Goal: Information Seeking & Learning: Learn about a topic

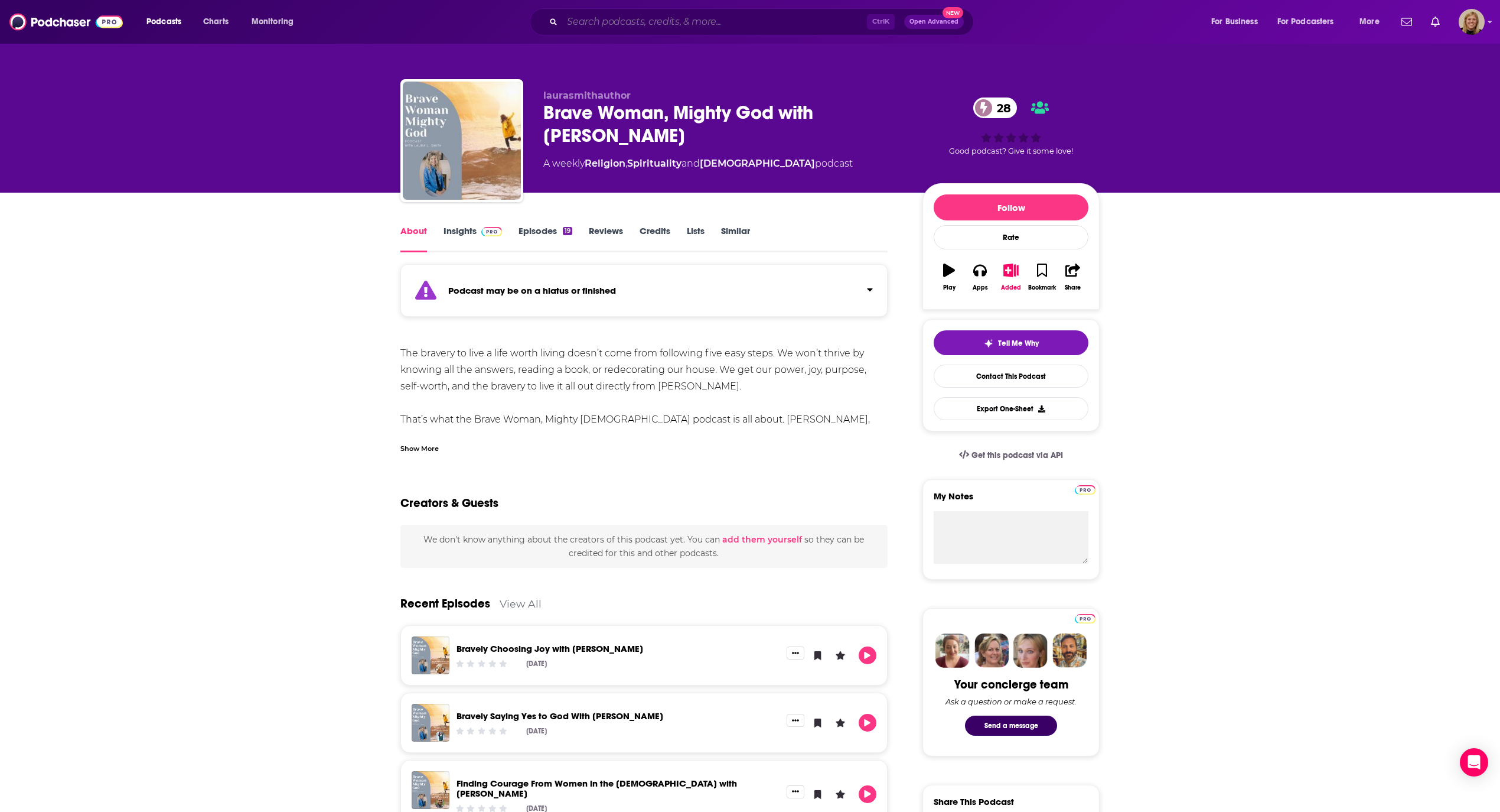
click at [610, 17] on input "Search podcasts, credits, & more..." at bounding box center [714, 21] width 305 height 19
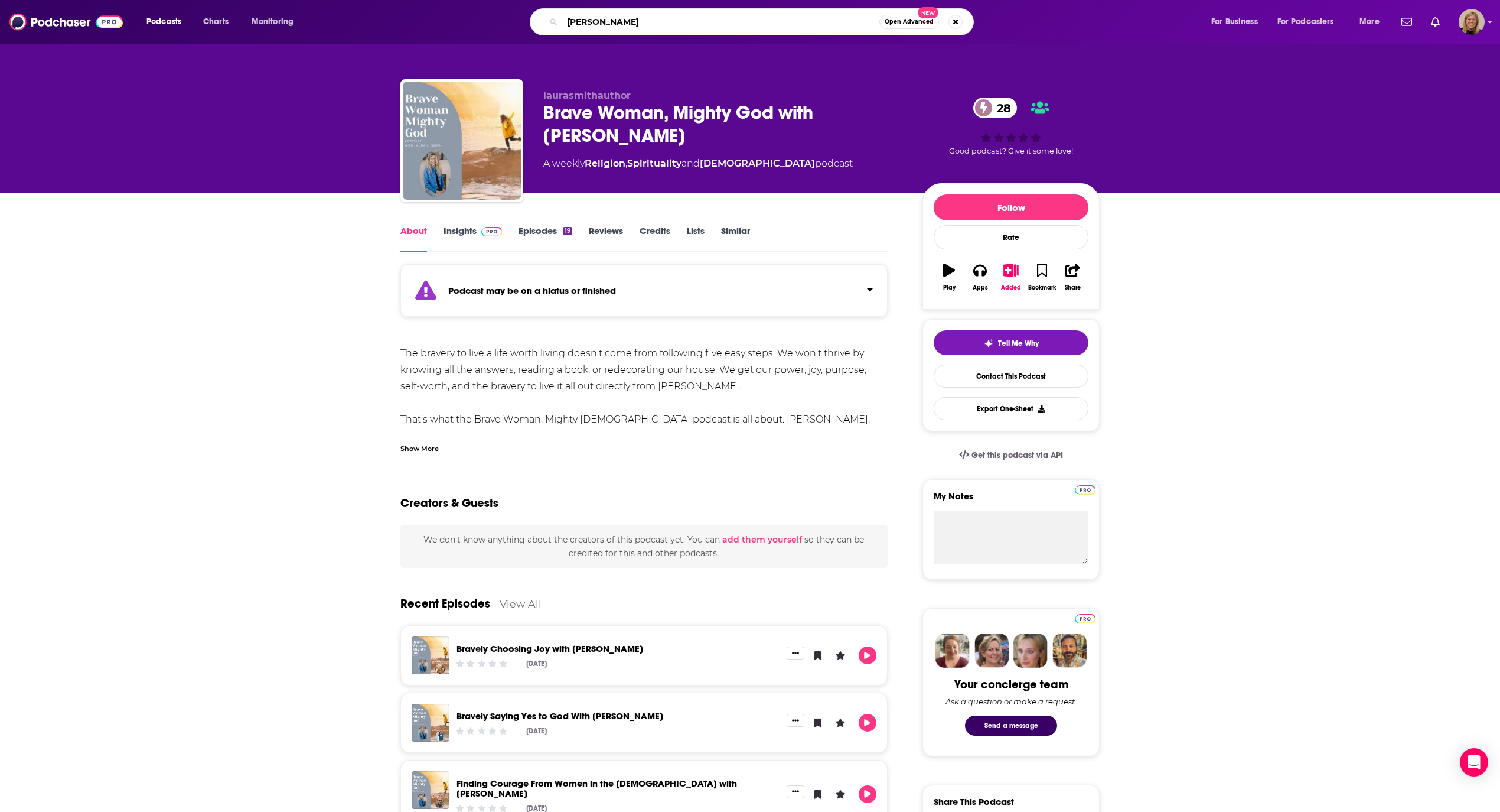
type input "[PERSON_NAME]"
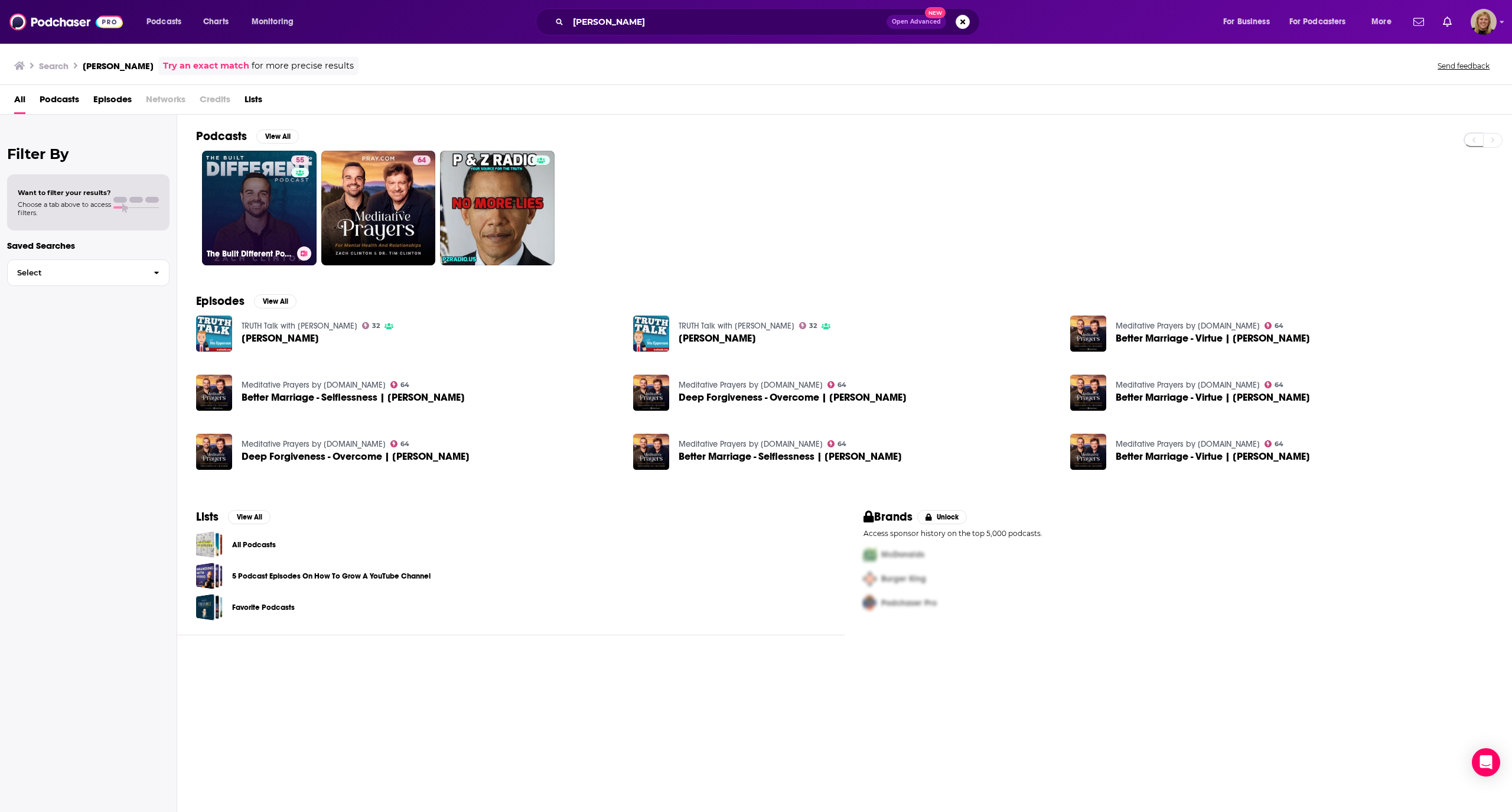
click at [292, 217] on div "55" at bounding box center [301, 200] width 21 height 91
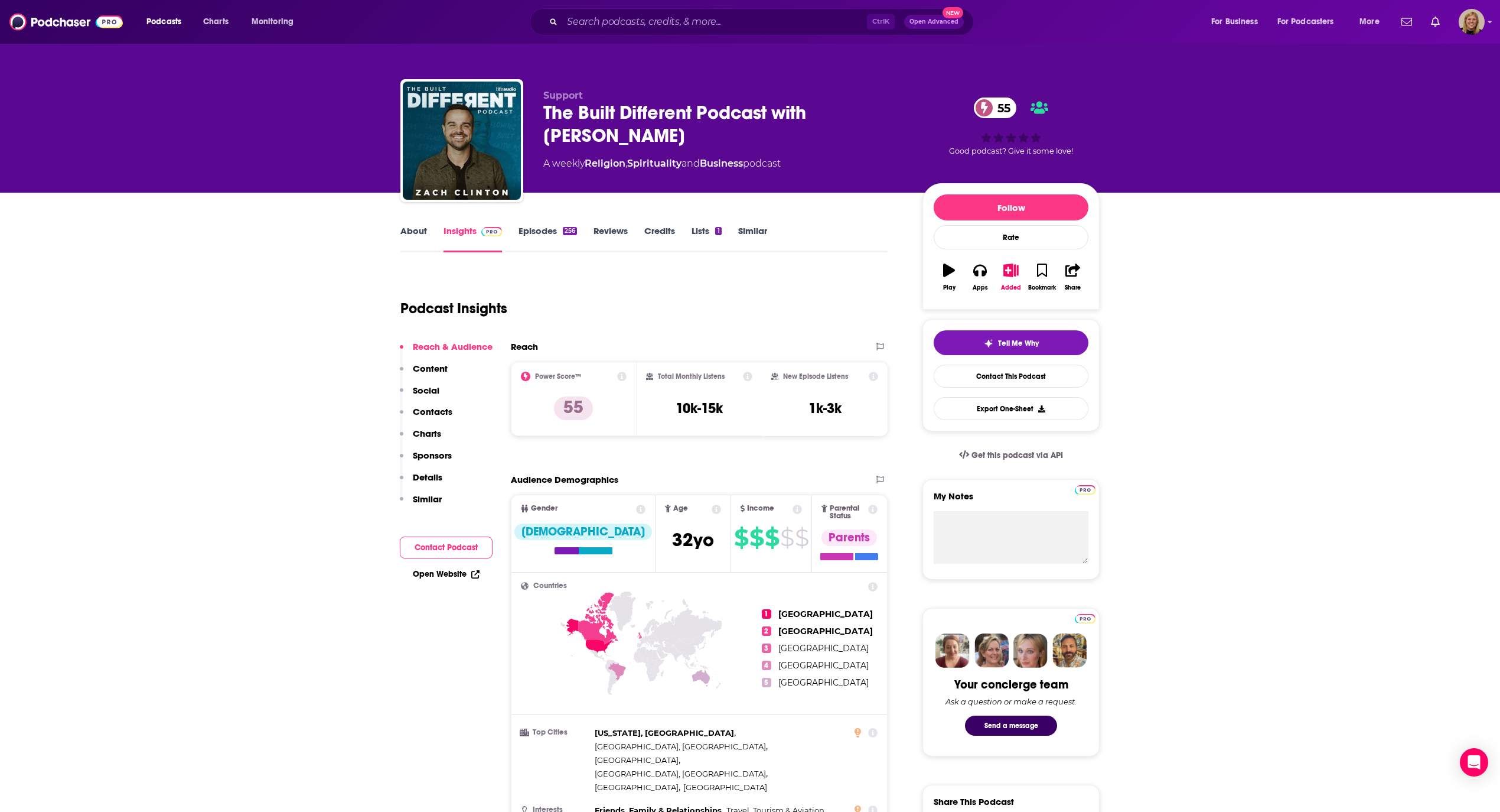
click at [438, 541] on button "Contact Podcast" at bounding box center [446, 547] width 93 height 22
click at [636, 21] on input "Search podcasts, credits, & more..." at bounding box center [714, 21] width 305 height 19
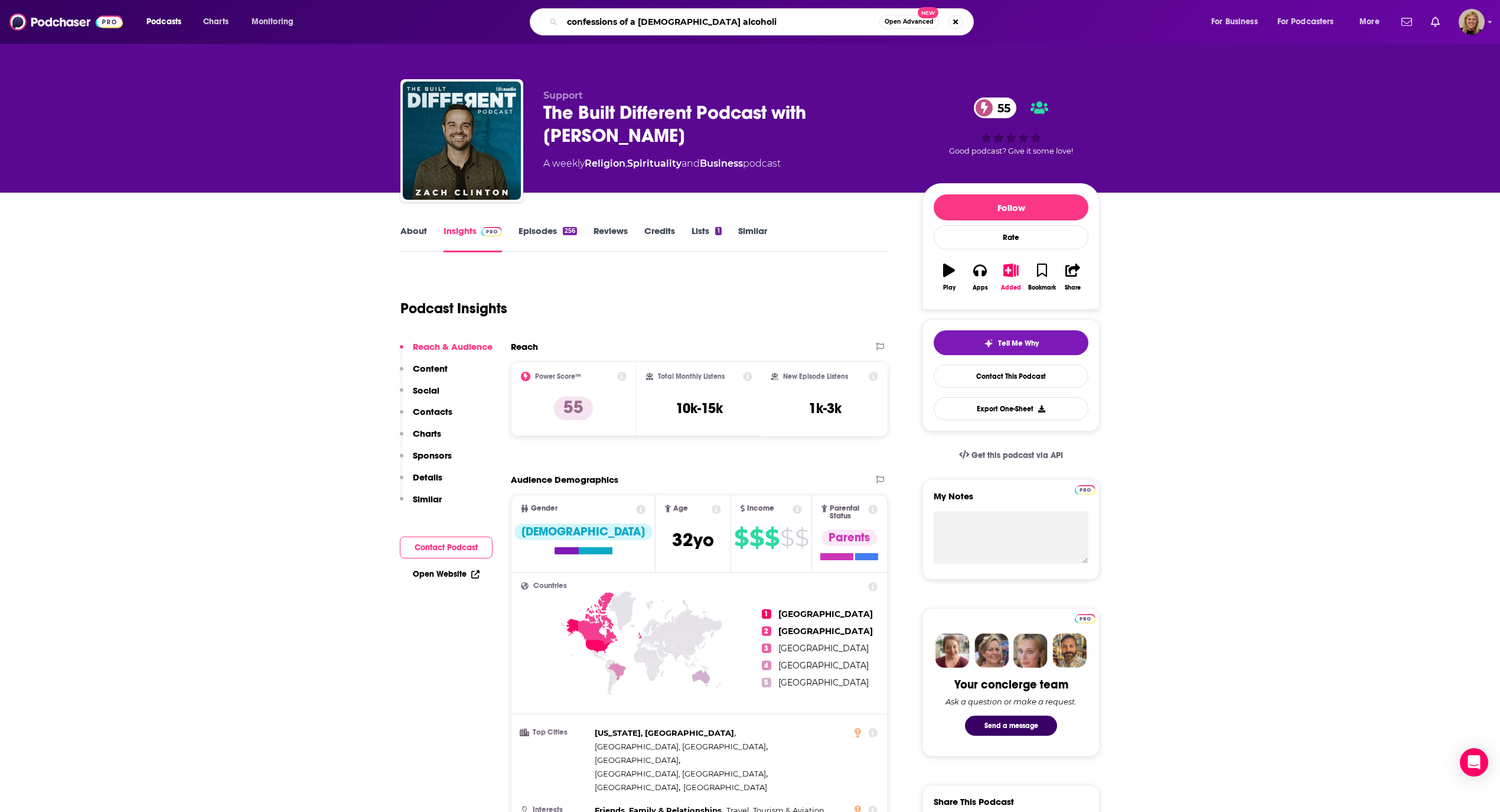
type input "confessions of a [DEMOGRAPHIC_DATA] alcoholic"
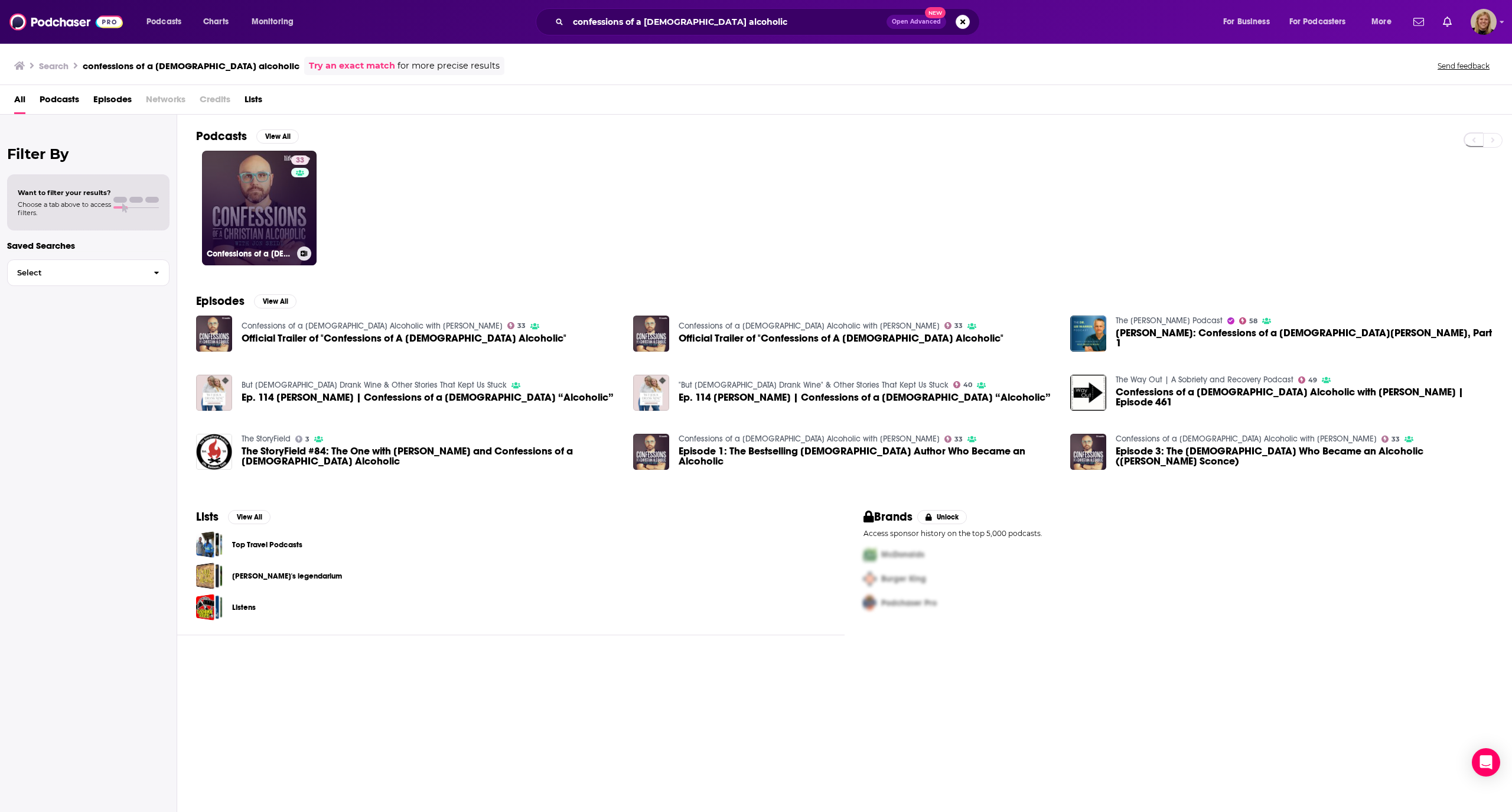
click at [210, 201] on link "33 Confessions of a [DEMOGRAPHIC_DATA] Alcoholic with [PERSON_NAME]" at bounding box center [259, 208] width 115 height 115
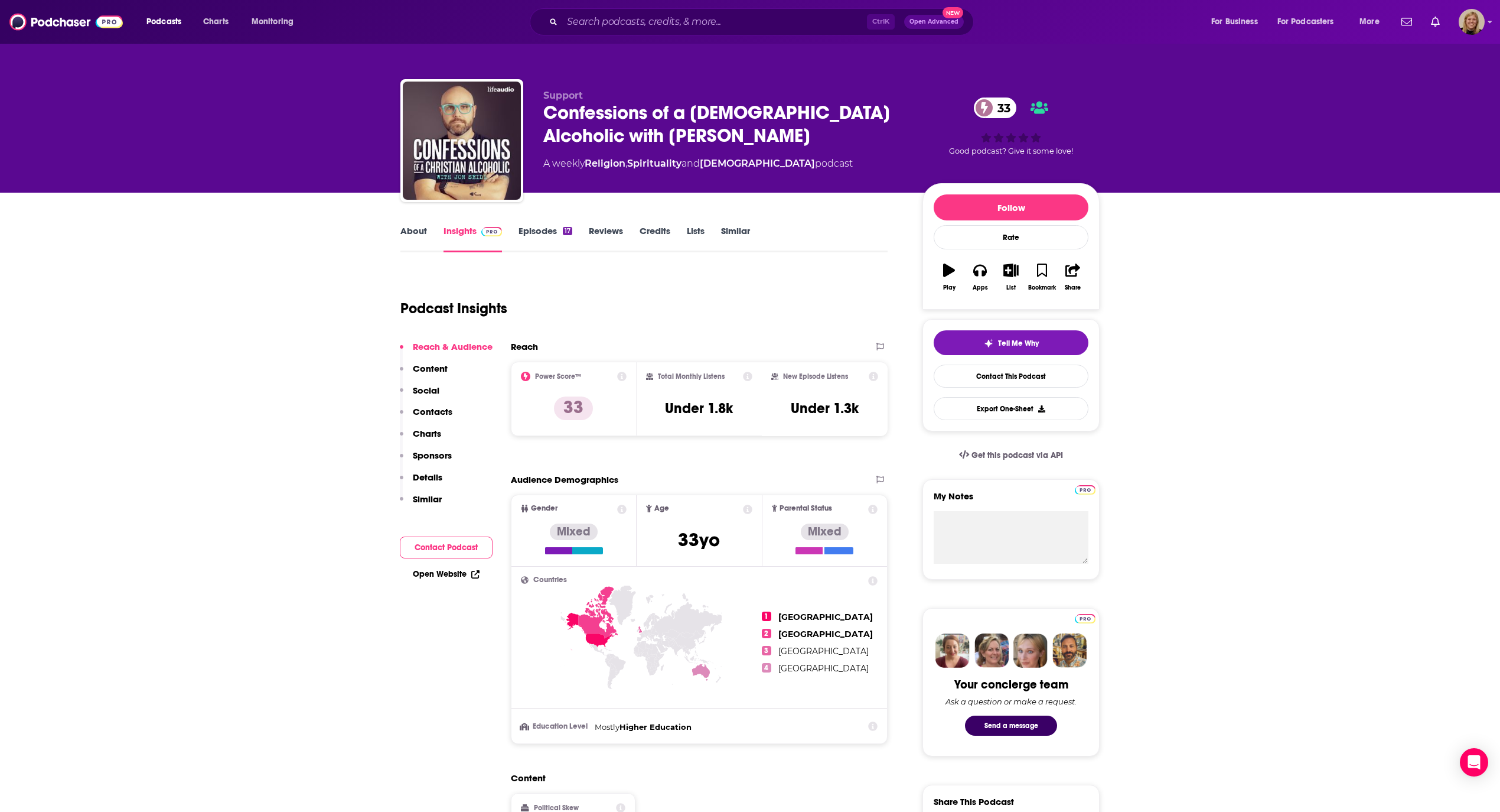
click at [405, 230] on link "About" at bounding box center [413, 238] width 27 height 27
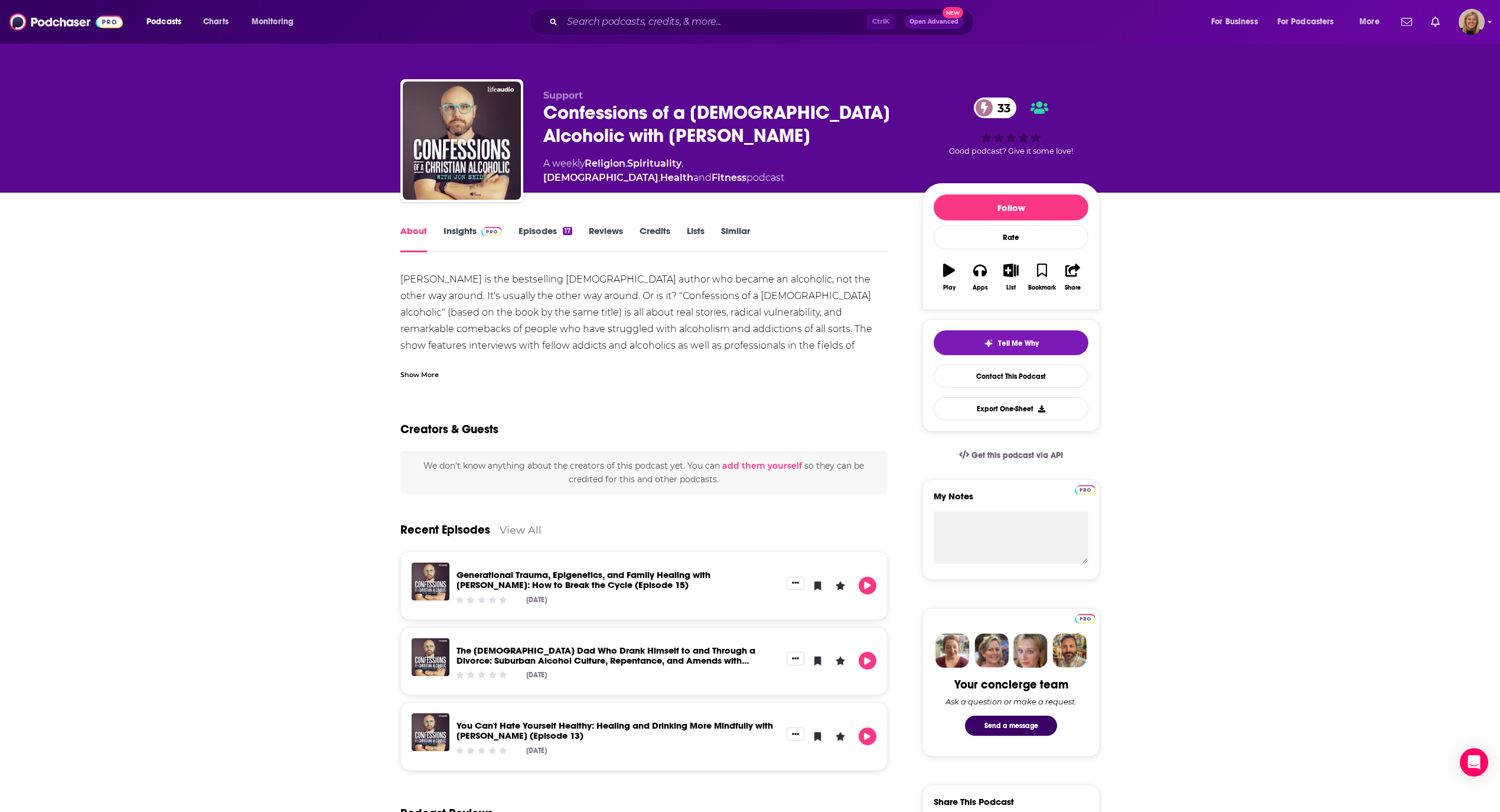
click at [422, 373] on div "Show More" at bounding box center [419, 373] width 38 height 11
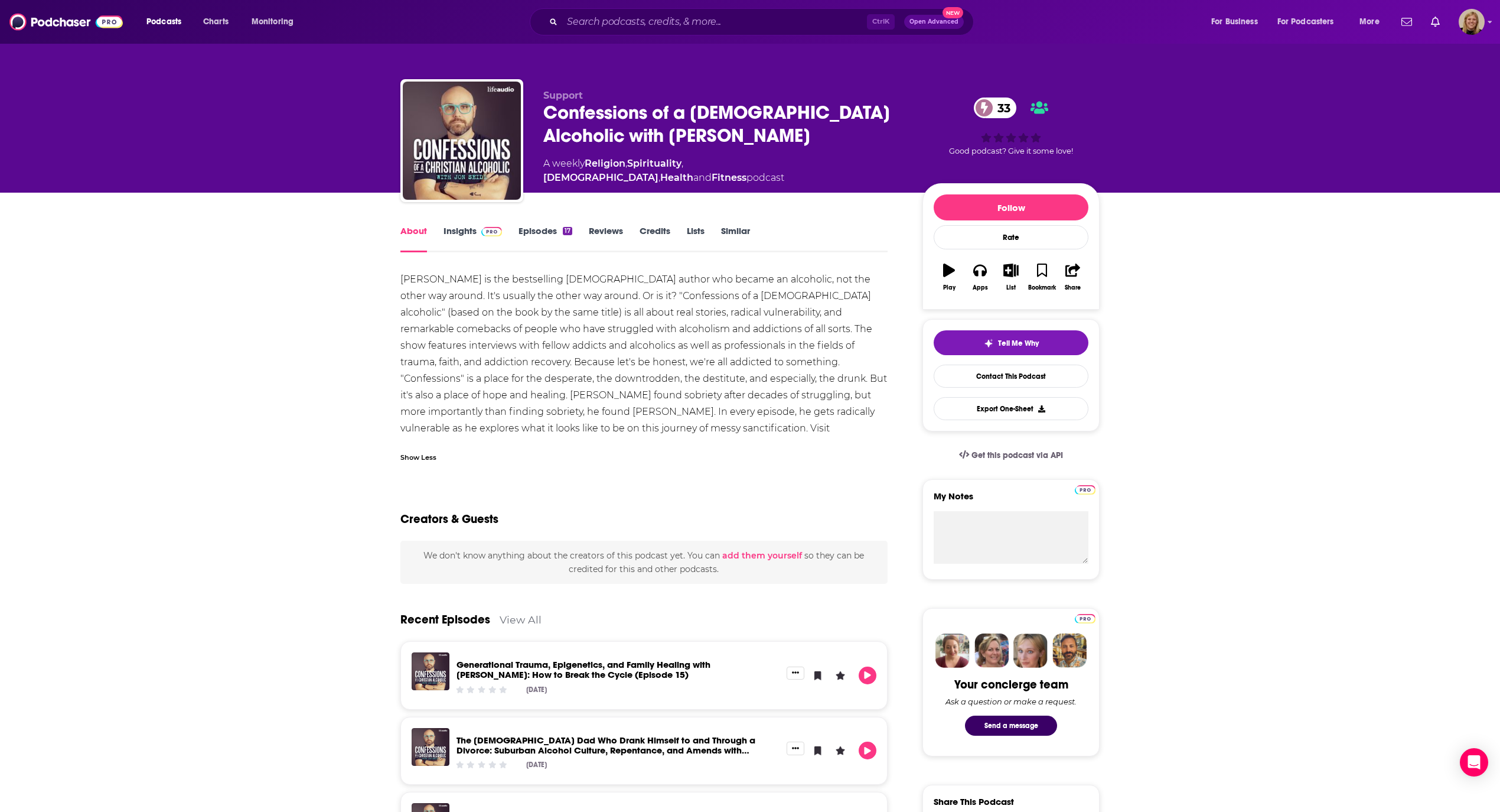
click at [839, 328] on div "[PERSON_NAME] is the bestselling [DEMOGRAPHIC_DATA] author who became an alcoho…" at bounding box center [643, 362] width 487 height 182
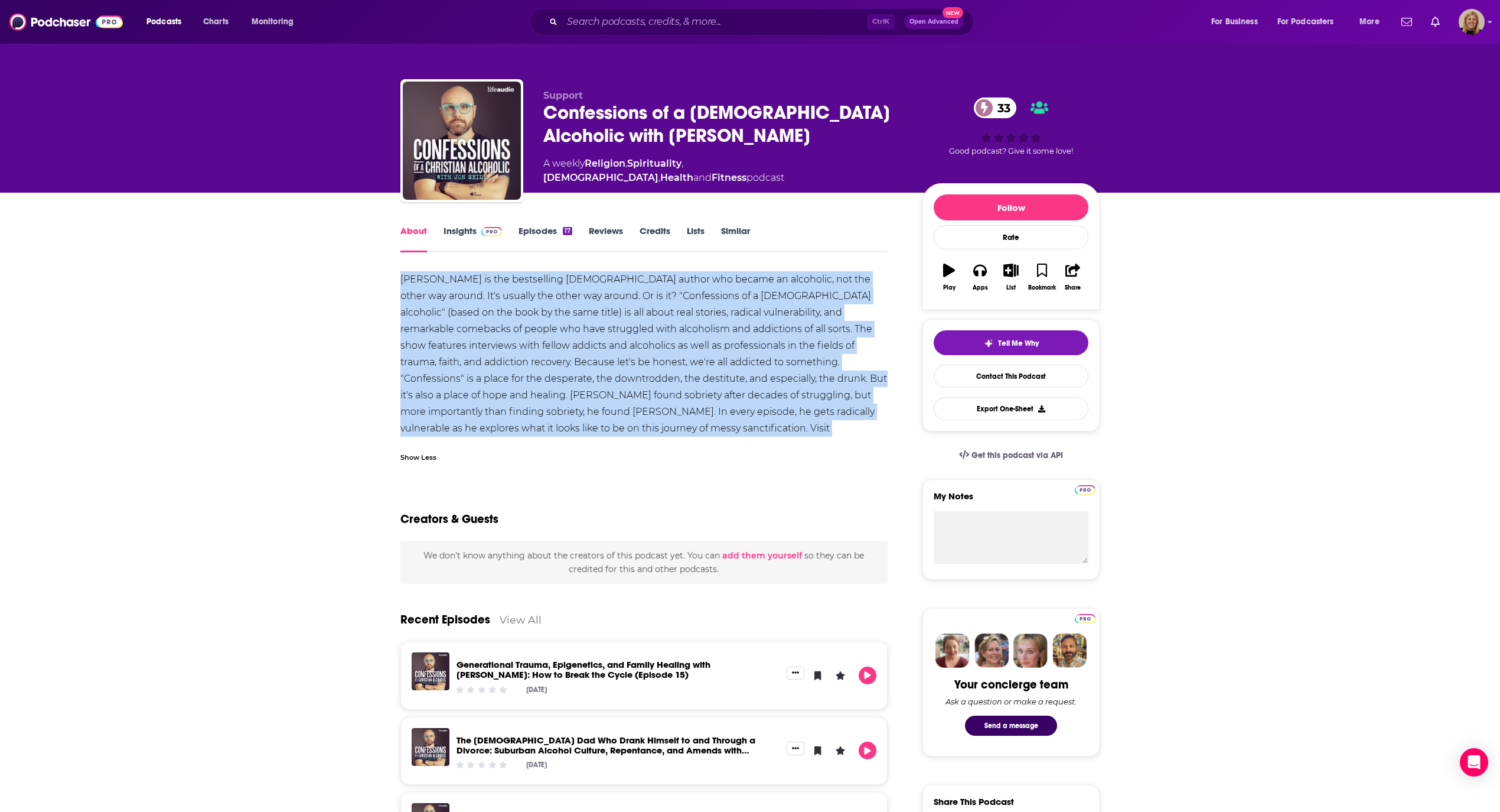
drag, startPoint x: 648, startPoint y: 425, endPoint x: 352, endPoint y: 274, distance: 332.3
click at [352, 274] on div "About Insights Episodes 17 Reviews Credits Lists Similar Show Less Creators & G…" at bounding box center [750, 795] width 1500 height 1205
copy div "[PERSON_NAME] is the bestselling [DEMOGRAPHIC_DATA] author who became an alcoho…"
